Goal: Information Seeking & Learning: Learn about a topic

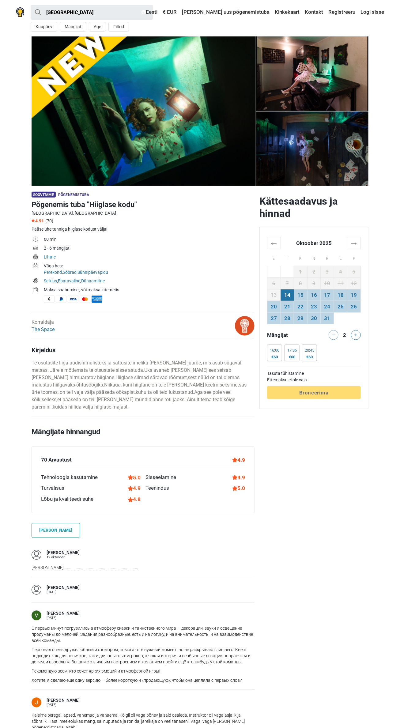
click at [324, 151] on img at bounding box center [312, 148] width 112 height 74
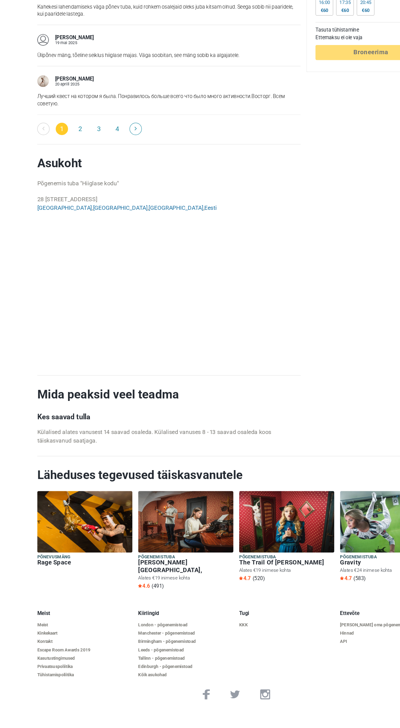
scroll to position [1053, 0]
click at [52, 240] on span "1" at bounding box center [52, 235] width 10 height 10
click at [68, 240] on link "2" at bounding box center [68, 235] width 10 height 10
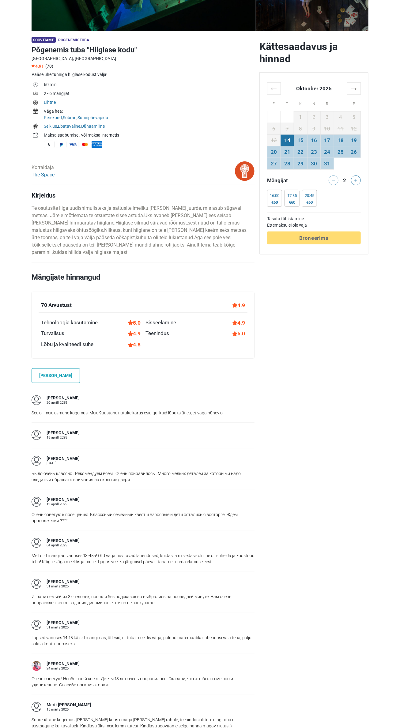
scroll to position [149, 0]
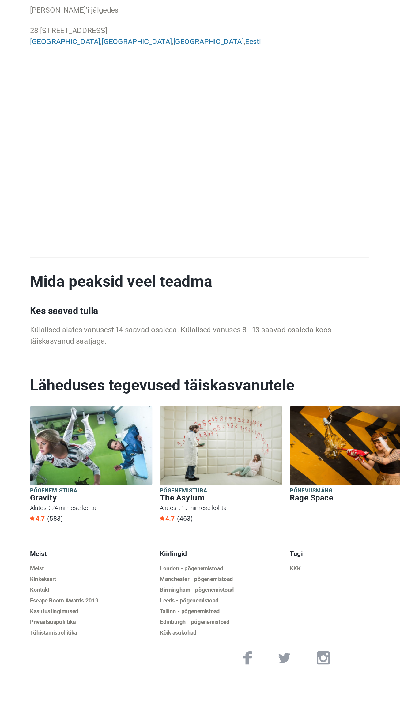
scroll to position [967, 0]
click at [69, 247] on link "2" at bounding box center [68, 241] width 10 height 10
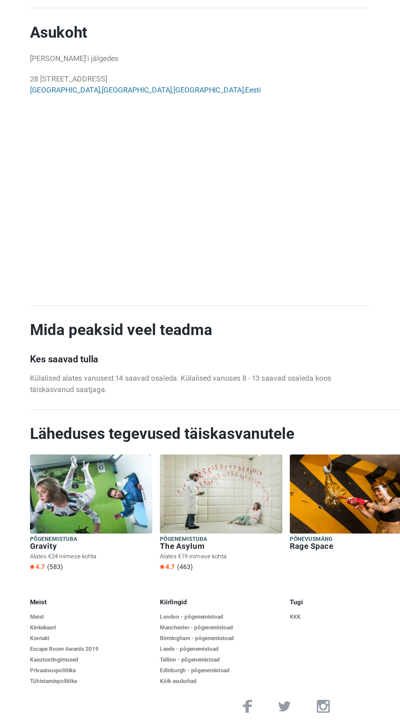
scroll to position [1062, 0]
